Goal: Task Accomplishment & Management: Use online tool/utility

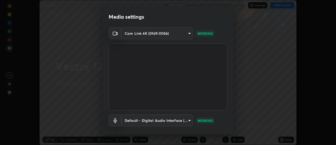
scroll to position [28, 0]
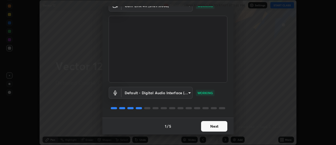
click at [216, 127] on button "Next" at bounding box center [214, 126] width 26 height 10
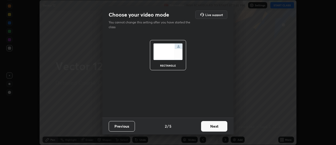
scroll to position [0, 0]
click at [216, 127] on button "Next" at bounding box center [214, 126] width 26 height 10
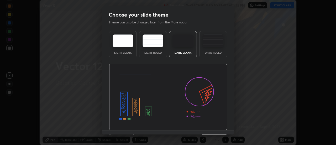
click at [218, 128] on img at bounding box center [168, 96] width 118 height 67
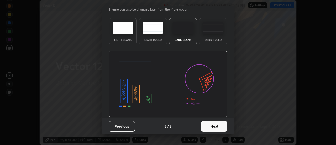
click at [218, 126] on button "Next" at bounding box center [214, 126] width 26 height 10
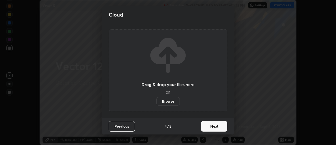
scroll to position [0, 0]
click at [219, 126] on button "Next" at bounding box center [214, 126] width 26 height 10
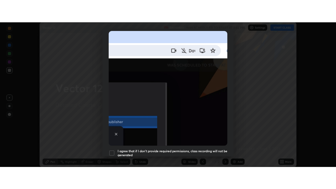
scroll to position [135, 0]
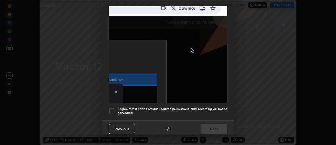
click at [112, 107] on div at bounding box center [112, 110] width 6 height 6
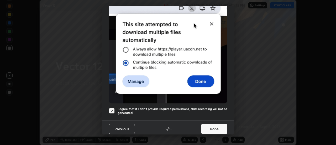
click at [211, 126] on button "Done" at bounding box center [214, 128] width 26 height 10
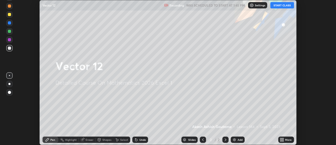
click at [280, 5] on button "START CLASS" at bounding box center [282, 5] width 24 height 6
click at [282, 138] on icon at bounding box center [282, 138] width 1 height 1
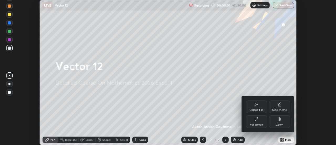
click at [257, 119] on icon at bounding box center [256, 119] width 4 height 4
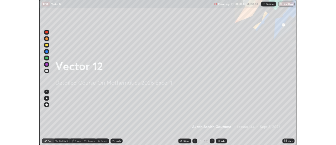
scroll to position [189, 336]
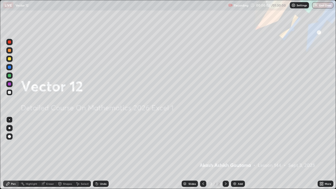
click at [238, 144] on div "Add" at bounding box center [240, 183] width 5 height 3
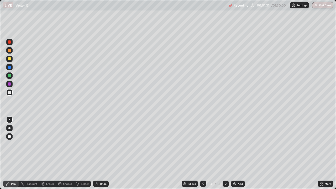
click at [100, 144] on div "Undo" at bounding box center [103, 183] width 7 height 3
click at [101, 144] on div "Undo" at bounding box center [103, 183] width 7 height 3
click at [242, 144] on div "Add" at bounding box center [240, 183] width 5 height 3
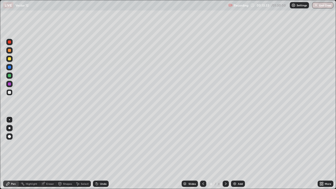
click at [101, 144] on div "Undo" at bounding box center [103, 183] width 7 height 3
click at [49, 144] on div "Eraser" at bounding box center [50, 183] width 8 height 3
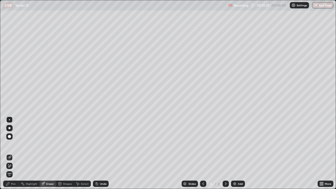
click at [15, 144] on div "Pen" at bounding box center [11, 183] width 16 height 6
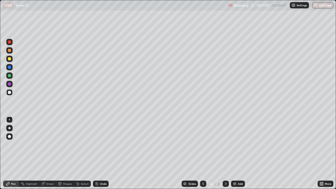
click at [240, 144] on div "Add" at bounding box center [240, 183] width 5 height 3
click at [48, 144] on div "Eraser" at bounding box center [50, 183] width 8 height 3
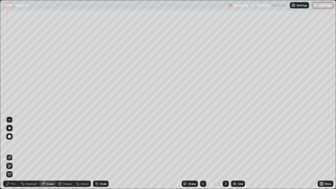
click at [15, 144] on div "Pen" at bounding box center [13, 183] width 5 height 3
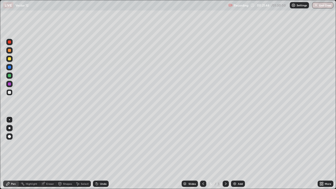
click at [50, 144] on div "Eraser" at bounding box center [50, 183] width 8 height 3
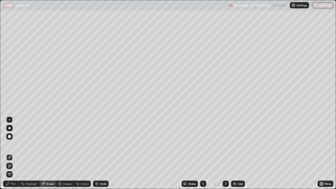
click at [13, 144] on div "Pen" at bounding box center [13, 183] width 5 height 3
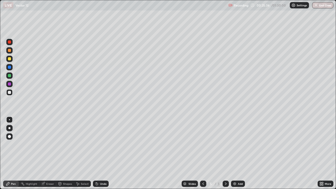
click at [243, 144] on div "Add" at bounding box center [238, 183] width 14 height 6
click at [50, 144] on div "Eraser" at bounding box center [50, 183] width 8 height 3
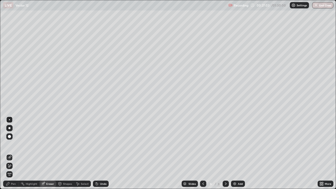
click at [13, 144] on div "Pen" at bounding box center [13, 183] width 5 height 3
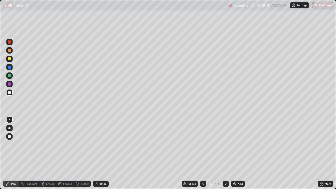
click at [97, 144] on icon at bounding box center [97, 184] width 2 height 2
click at [97, 144] on icon at bounding box center [97, 183] width 4 height 4
click at [96, 144] on icon at bounding box center [97, 184] width 2 height 2
click at [98, 144] on icon at bounding box center [97, 183] width 4 height 4
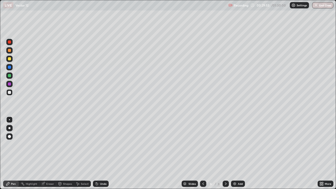
click at [96, 144] on icon at bounding box center [97, 184] width 2 height 2
click at [46, 144] on div "Eraser" at bounding box center [50, 183] width 8 height 3
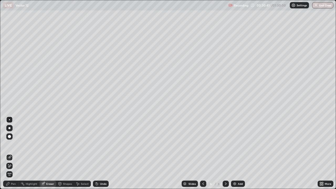
click at [11, 144] on div "Pen" at bounding box center [11, 183] width 16 height 6
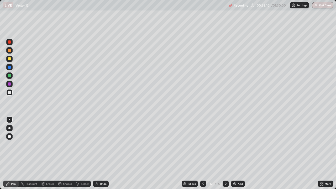
click at [102, 144] on div "Undo" at bounding box center [103, 183] width 7 height 3
click at [240, 144] on div "Add" at bounding box center [238, 183] width 14 height 6
click at [202, 144] on icon at bounding box center [203, 183] width 4 height 4
click at [225, 144] on icon at bounding box center [225, 183] width 4 height 4
click at [203, 144] on icon at bounding box center [203, 183] width 4 height 4
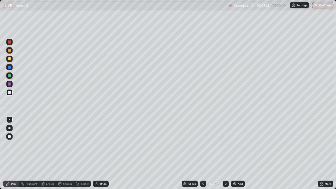
click at [225, 144] on icon at bounding box center [225, 183] width 4 height 4
click at [99, 144] on div "Undo" at bounding box center [101, 183] width 16 height 6
click at [45, 144] on div "Eraser" at bounding box center [47, 183] width 17 height 6
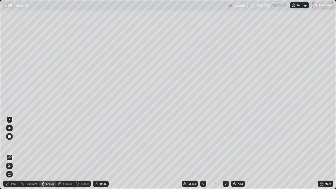
click at [12, 144] on div "Pen" at bounding box center [13, 183] width 5 height 3
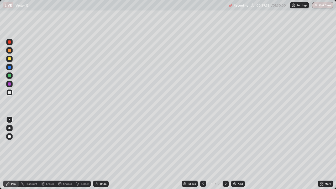
click at [50, 144] on div "Eraser" at bounding box center [50, 183] width 8 height 3
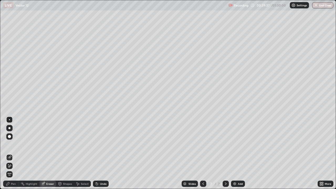
click at [10, 144] on div "Pen" at bounding box center [11, 183] width 16 height 6
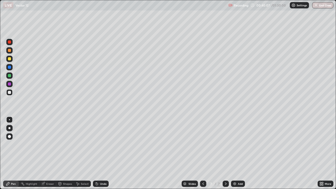
click at [96, 144] on icon at bounding box center [97, 184] width 2 height 2
click at [98, 144] on div "Undo" at bounding box center [101, 183] width 16 height 6
click at [50, 144] on div "Eraser" at bounding box center [50, 183] width 8 height 3
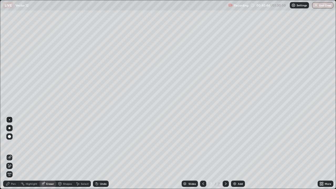
click at [203, 144] on icon at bounding box center [203, 183] width 4 height 4
click at [81, 144] on div "Select" at bounding box center [85, 183] width 8 height 3
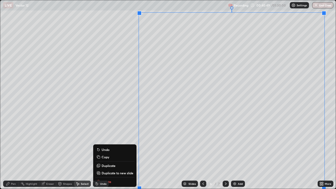
click at [125, 109] on div "0 ° Undo Copy Duplicate Duplicate to new slide Delete" at bounding box center [167, 94] width 335 height 188
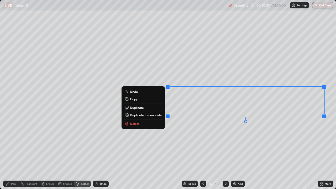
click at [135, 99] on p "Copy" at bounding box center [134, 99] width 8 height 4
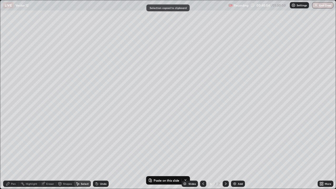
click at [226, 144] on icon at bounding box center [225, 183] width 4 height 4
click at [188, 57] on div "0 ° Undo Copy Paste here Duplicate Duplicate to new slide Delete" at bounding box center [167, 94] width 335 height 188
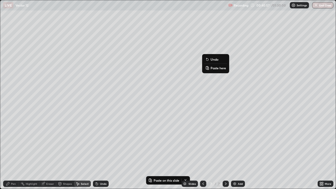
click at [214, 70] on p "Paste here" at bounding box center [217, 68] width 15 height 4
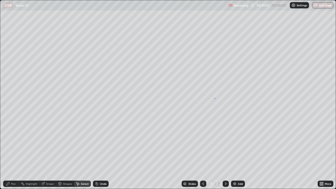
click at [214, 98] on div "0 ° Undo Copy Paste here Duplicate Duplicate to new slide Delete" at bounding box center [167, 94] width 335 height 188
click at [16, 144] on div "Pen" at bounding box center [11, 183] width 16 height 6
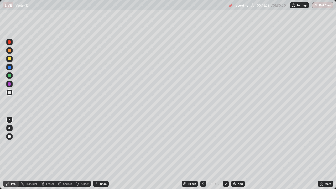
click at [10, 59] on div at bounding box center [9, 58] width 3 height 3
click at [12, 93] on div at bounding box center [9, 92] width 6 height 6
click at [98, 144] on div "Undo" at bounding box center [101, 183] width 16 height 6
click at [99, 144] on div "Undo" at bounding box center [101, 183] width 16 height 6
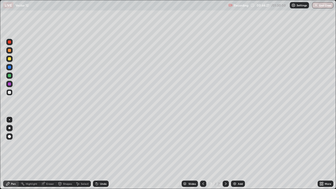
click at [98, 144] on icon at bounding box center [97, 183] width 4 height 4
click at [83, 144] on div "Select" at bounding box center [85, 183] width 8 height 3
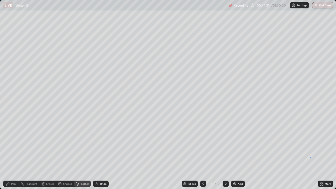
click at [310, 144] on div "0 ° Undo Copy Paste here Duplicate Duplicate to new slide Delete" at bounding box center [167, 94] width 335 height 188
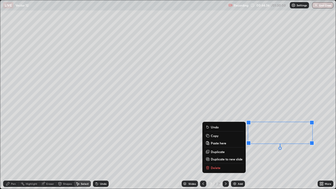
click at [306, 98] on div "0 ° Undo Copy Paste here Duplicate Duplicate to new slide Delete" at bounding box center [167, 94] width 335 height 188
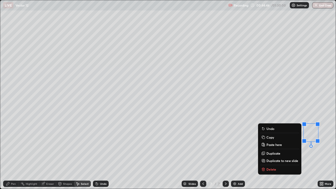
click at [50, 144] on div "Eraser" at bounding box center [50, 183] width 8 height 3
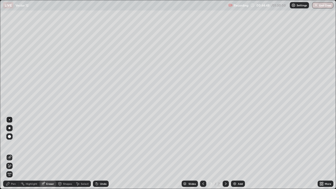
click at [10, 144] on icon at bounding box center [9, 166] width 4 height 4
click at [12, 144] on div "Pen" at bounding box center [13, 183] width 5 height 3
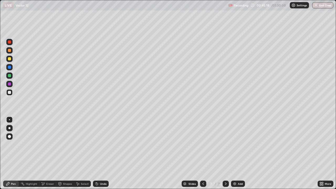
click at [49, 144] on div "Eraser" at bounding box center [50, 183] width 8 height 3
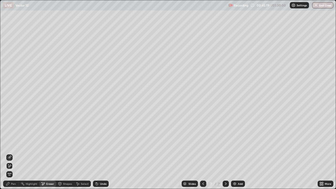
click at [10, 144] on icon at bounding box center [9, 157] width 3 height 3
click at [13, 144] on div "Pen" at bounding box center [13, 183] width 5 height 3
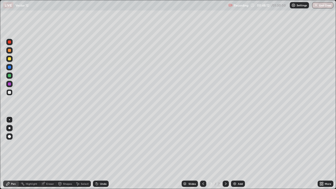
click at [10, 76] on div at bounding box center [9, 75] width 3 height 3
click at [240, 144] on div "Add" at bounding box center [240, 183] width 5 height 3
click at [203, 144] on icon at bounding box center [203, 183] width 4 height 4
click at [225, 144] on icon at bounding box center [226, 183] width 2 height 3
click at [203, 144] on icon at bounding box center [203, 183] width 4 height 4
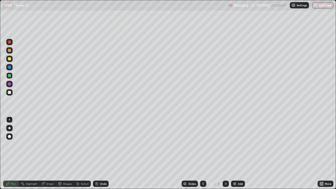
click at [225, 144] on icon at bounding box center [225, 183] width 4 height 4
click at [202, 144] on icon at bounding box center [203, 183] width 4 height 4
click at [225, 144] on icon at bounding box center [225, 183] width 4 height 4
click at [47, 144] on div "Eraser" at bounding box center [50, 183] width 8 height 3
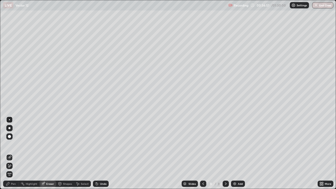
click at [82, 144] on div "Select" at bounding box center [85, 183] width 8 height 3
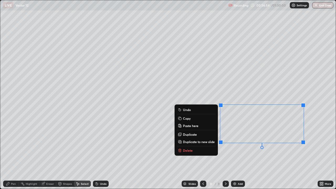
click at [188, 144] on p "Delete" at bounding box center [188, 150] width 10 height 4
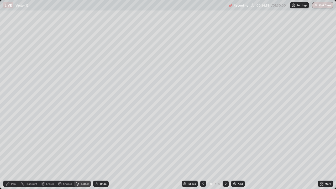
click at [14, 144] on div "Pen" at bounding box center [13, 183] width 5 height 3
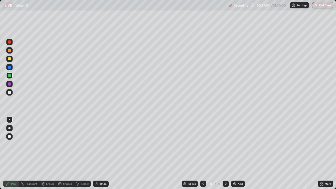
click at [49, 144] on div "Eraser" at bounding box center [50, 183] width 8 height 3
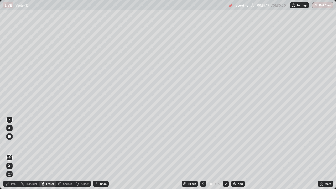
click at [14, 144] on div "Pen" at bounding box center [13, 183] width 5 height 3
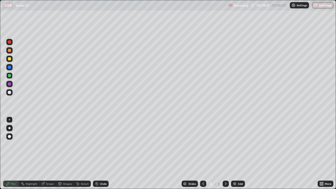
click at [96, 144] on icon at bounding box center [96, 182] width 1 height 1
click at [97, 144] on icon at bounding box center [97, 184] width 2 height 2
click at [96, 144] on icon at bounding box center [97, 184] width 2 height 2
click at [100, 144] on div "Undo" at bounding box center [103, 183] width 7 height 3
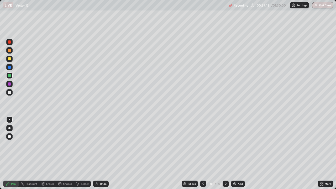
click at [81, 144] on div "Select" at bounding box center [85, 183] width 8 height 3
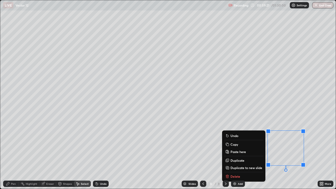
click at [234, 144] on p "Delete" at bounding box center [235, 176] width 10 height 4
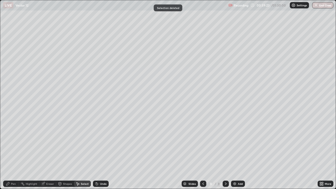
click at [15, 144] on div "Pen" at bounding box center [13, 183] width 5 height 3
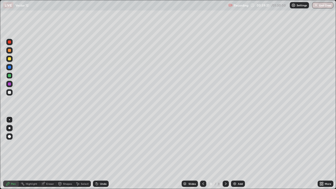
click at [97, 144] on icon at bounding box center [97, 183] width 4 height 4
click at [97, 144] on icon at bounding box center [97, 184] width 2 height 2
click at [96, 144] on icon at bounding box center [97, 184] width 2 height 2
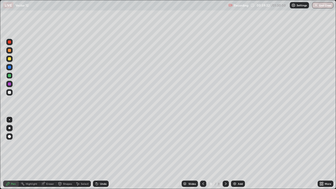
click at [95, 144] on icon at bounding box center [97, 183] width 4 height 4
click at [96, 144] on icon at bounding box center [97, 184] width 2 height 2
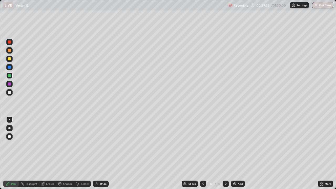
click at [96, 144] on icon at bounding box center [97, 184] width 2 height 2
click at [46, 144] on div "Eraser" at bounding box center [47, 183] width 17 height 6
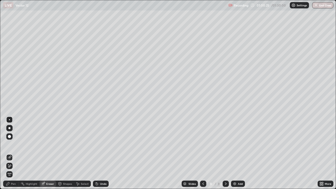
click at [10, 144] on div "Pen" at bounding box center [11, 183] width 16 height 6
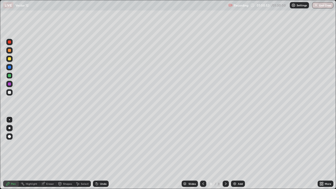
click at [98, 144] on icon at bounding box center [97, 183] width 4 height 4
click at [99, 144] on div "Undo" at bounding box center [101, 183] width 16 height 6
click at [11, 93] on div at bounding box center [9, 92] width 3 height 3
click at [239, 144] on div "Add" at bounding box center [240, 183] width 5 height 3
click at [9, 128] on div at bounding box center [9, 128] width 2 height 2
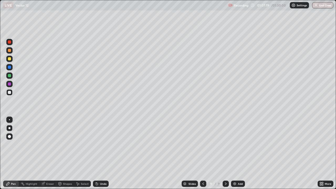
click at [101, 144] on div "Undo" at bounding box center [101, 183] width 16 height 6
click at [204, 144] on icon at bounding box center [203, 183] width 4 height 4
click at [225, 144] on icon at bounding box center [225, 183] width 4 height 4
click at [101, 144] on div "Undo" at bounding box center [103, 183] width 7 height 3
click at [103, 144] on div "Undo" at bounding box center [103, 183] width 7 height 3
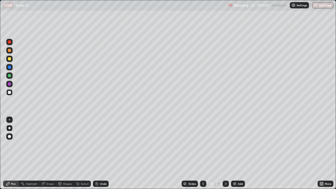
click at [103, 144] on div "Undo" at bounding box center [103, 183] width 7 height 3
click at [96, 144] on icon at bounding box center [96, 182] width 1 height 1
click at [96, 144] on icon at bounding box center [97, 184] width 2 height 2
click at [101, 144] on div "Undo" at bounding box center [103, 183] width 7 height 3
click at [100, 144] on div "Undo" at bounding box center [103, 183] width 7 height 3
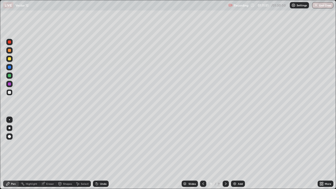
click at [100, 144] on div "Undo" at bounding box center [101, 183] width 16 height 6
click at [100, 144] on div "Undo" at bounding box center [103, 183] width 7 height 3
click at [320, 144] on icon at bounding box center [320, 182] width 1 height 1
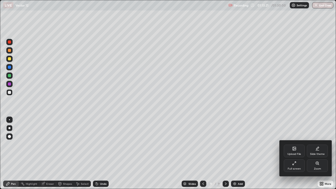
click at [298, 144] on div "Full screen" at bounding box center [294, 165] width 21 height 13
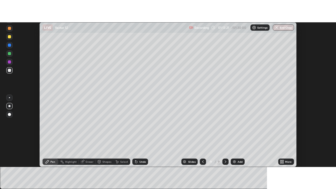
scroll to position [26083, 25891]
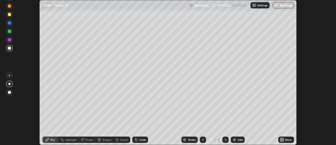
click at [284, 140] on icon at bounding box center [282, 140] width 1 height 1
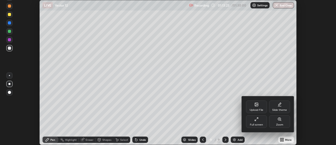
click at [261, 120] on div "Full screen" at bounding box center [256, 121] width 21 height 13
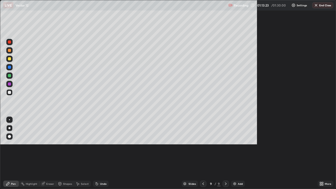
scroll to position [189, 336]
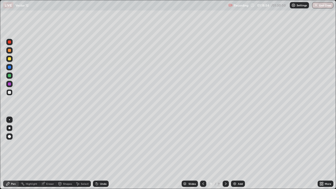
click at [241, 144] on div "Add" at bounding box center [240, 183] width 5 height 3
click at [98, 144] on icon at bounding box center [97, 183] width 4 height 4
click at [101, 144] on div "Undo" at bounding box center [103, 183] width 7 height 3
click at [104, 144] on div "Undo" at bounding box center [103, 183] width 7 height 3
click at [103, 144] on div "Undo" at bounding box center [103, 183] width 7 height 3
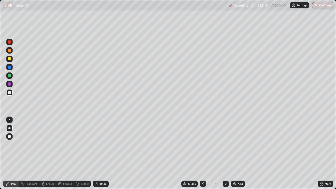
click at [100, 144] on div "Undo" at bounding box center [103, 183] width 7 height 3
click at [97, 144] on icon at bounding box center [97, 184] width 2 height 2
click at [98, 144] on div "Undo" at bounding box center [101, 183] width 16 height 6
click at [86, 144] on div "Select" at bounding box center [82, 183] width 17 height 6
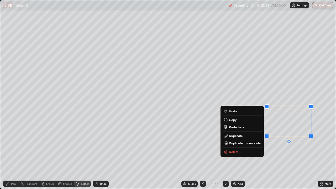
click at [233, 144] on p "Delete" at bounding box center [234, 151] width 10 height 4
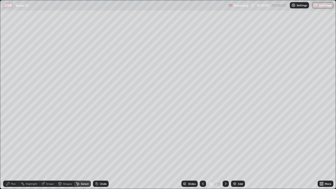
click at [14, 144] on div "Pen" at bounding box center [13, 183] width 5 height 3
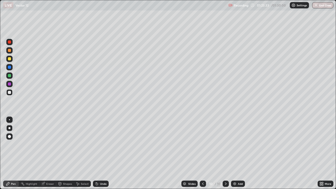
click at [97, 144] on icon at bounding box center [97, 184] width 2 height 2
click at [96, 144] on icon at bounding box center [96, 182] width 1 height 1
click at [48, 144] on div "Eraser" at bounding box center [50, 183] width 8 height 3
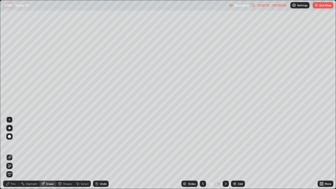
click at [13, 144] on div "Pen" at bounding box center [13, 183] width 5 height 3
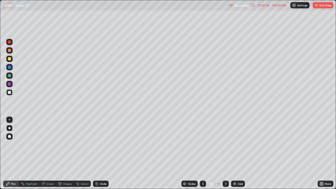
click at [48, 144] on div "Eraser" at bounding box center [50, 183] width 8 height 3
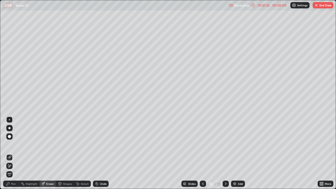
click at [15, 144] on div "Pen" at bounding box center [13, 183] width 5 height 3
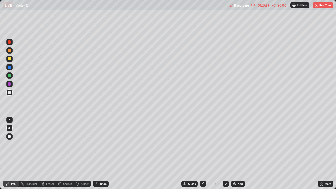
click at [84, 144] on div "Select" at bounding box center [85, 183] width 8 height 3
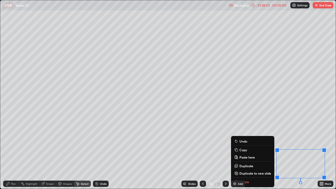
click at [248, 144] on div "Slides 10 / 10 Add" at bounding box center [213, 183] width 209 height 10
click at [258, 127] on div "0 ° Undo Copy Paste here Duplicate Duplicate to new slide Delete" at bounding box center [167, 94] width 335 height 188
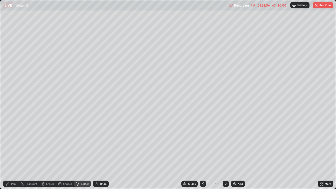
click at [48, 144] on div "Eraser" at bounding box center [50, 183] width 8 height 3
click at [13, 144] on div "Pen" at bounding box center [13, 183] width 5 height 3
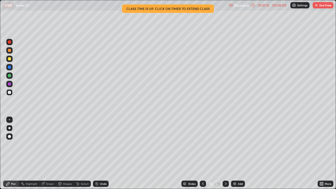
click at [316, 6] on img "button" at bounding box center [316, 5] width 4 height 4
click at [317, 8] on button "End Class" at bounding box center [322, 5] width 21 height 6
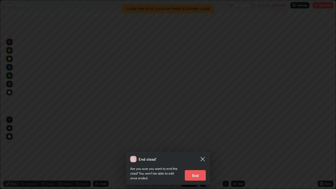
click at [204, 144] on icon at bounding box center [202, 159] width 4 height 4
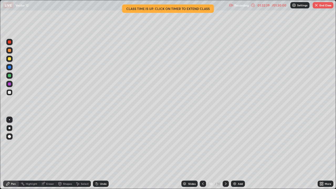
click at [316, 5] on img "button" at bounding box center [316, 5] width 4 height 4
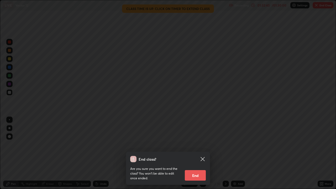
click at [197, 144] on button "End" at bounding box center [195, 175] width 21 height 10
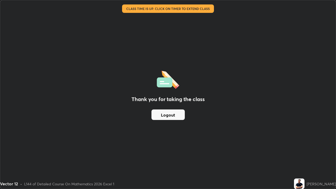
click at [176, 115] on button "Logout" at bounding box center [167, 114] width 33 height 10
click at [177, 113] on button "Logout" at bounding box center [167, 114] width 33 height 10
